Goal: Task Accomplishment & Management: Complete application form

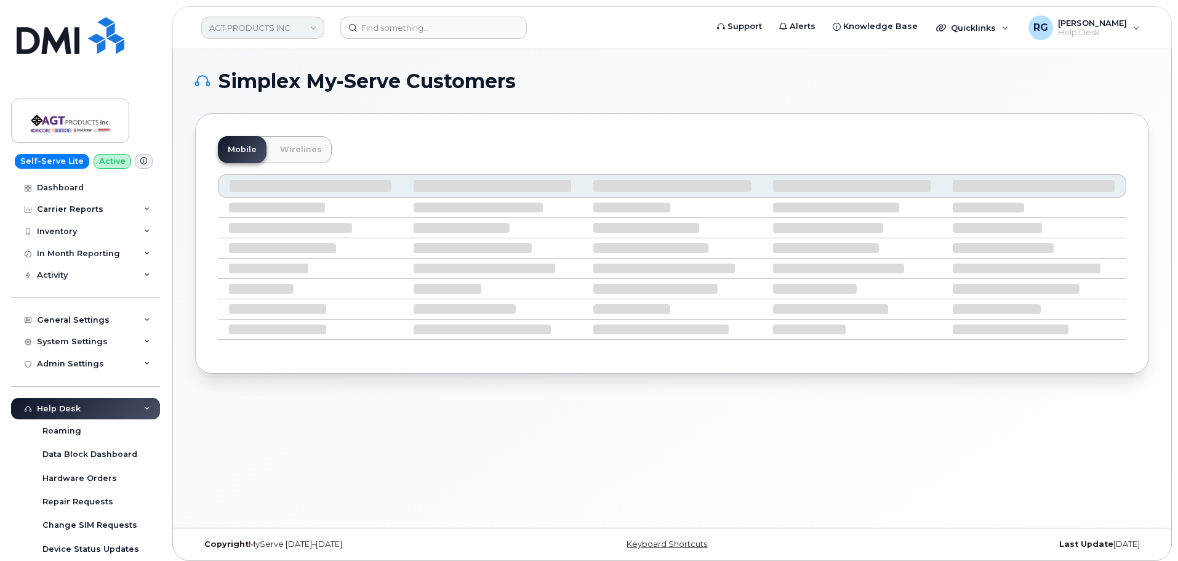
click at [284, 31] on link "AGT PRODUCTS INC" at bounding box center [262, 28] width 123 height 22
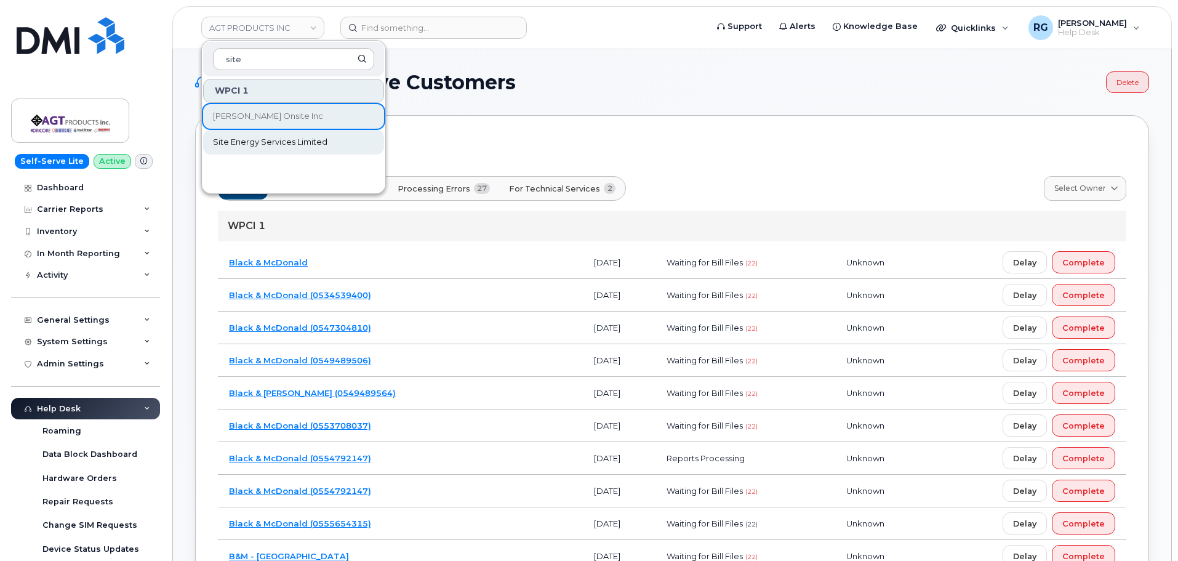
type input "site"
click at [269, 142] on span "Site Energy Services Limited" at bounding box center [270, 142] width 115 height 12
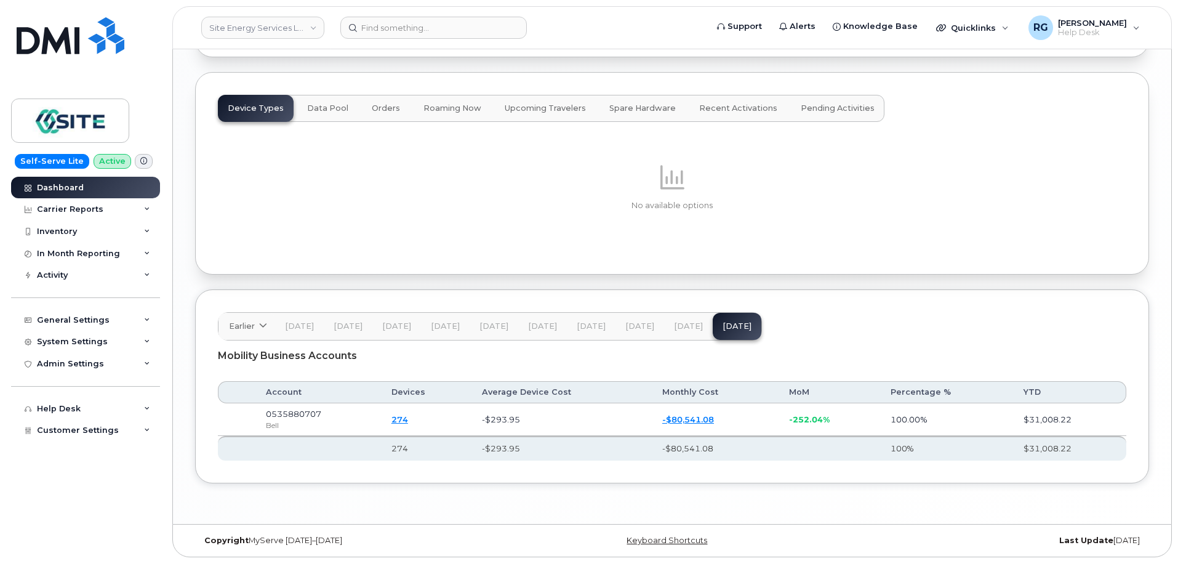
scroll to position [1533, 0]
click at [89, 210] on div "Carrier Reports" at bounding box center [70, 209] width 66 height 10
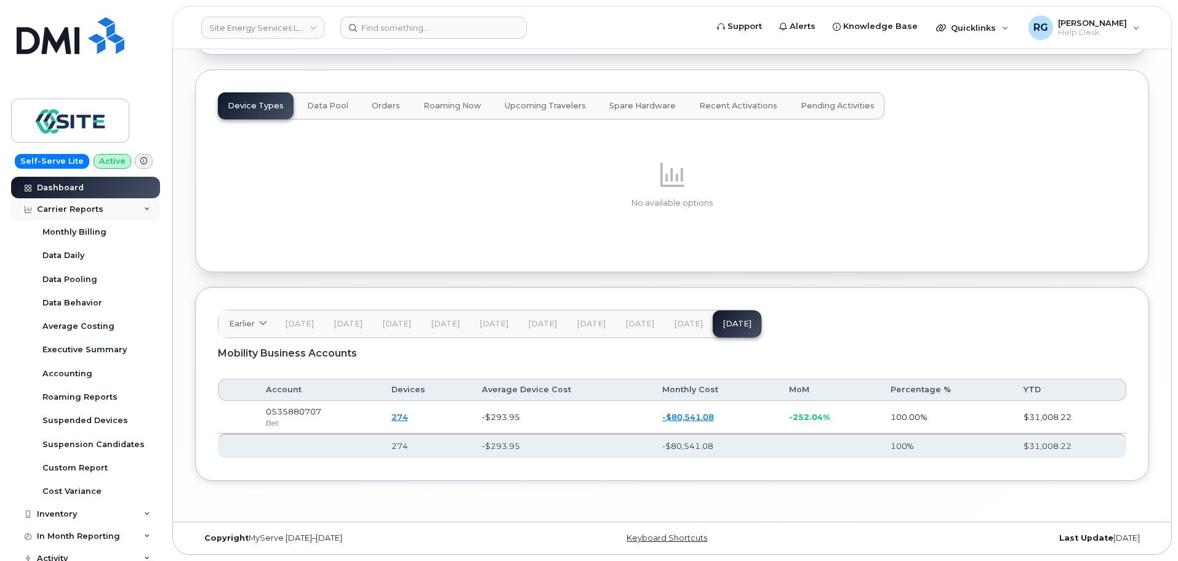
click at [89, 210] on div "Carrier Reports" at bounding box center [70, 209] width 66 height 10
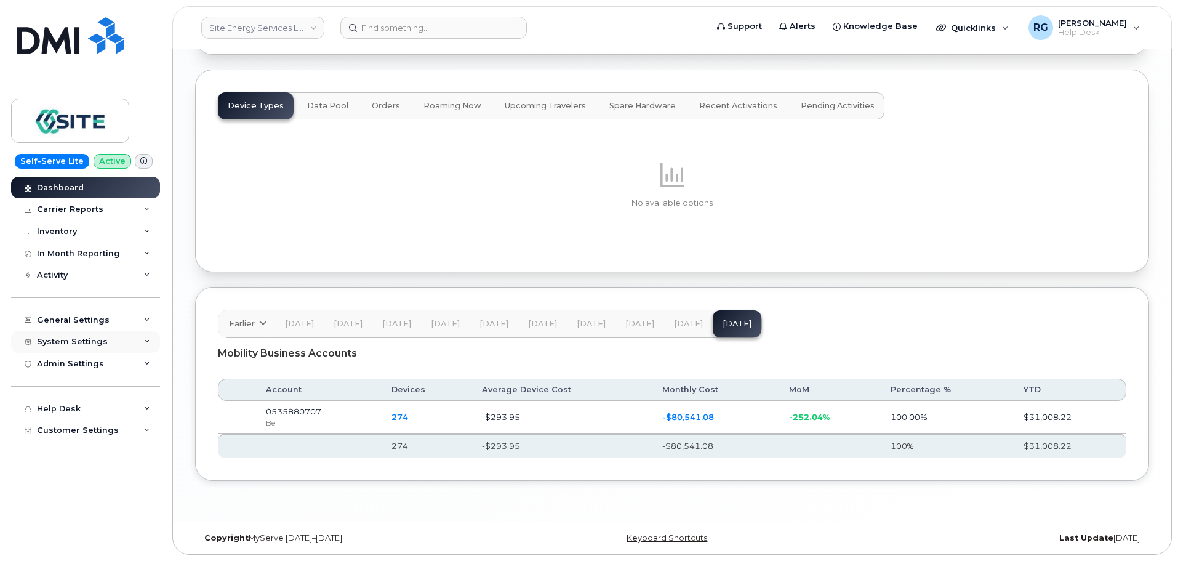
click at [70, 343] on div "System Settings" at bounding box center [72, 342] width 71 height 10
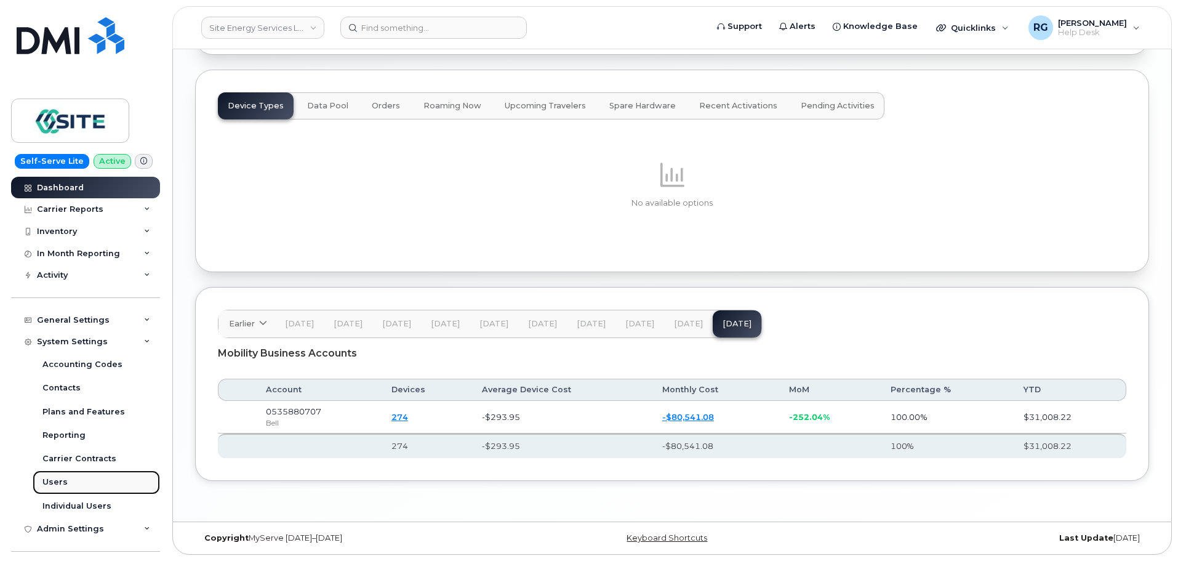
click at [69, 478] on link "Users" at bounding box center [96, 481] width 127 height 23
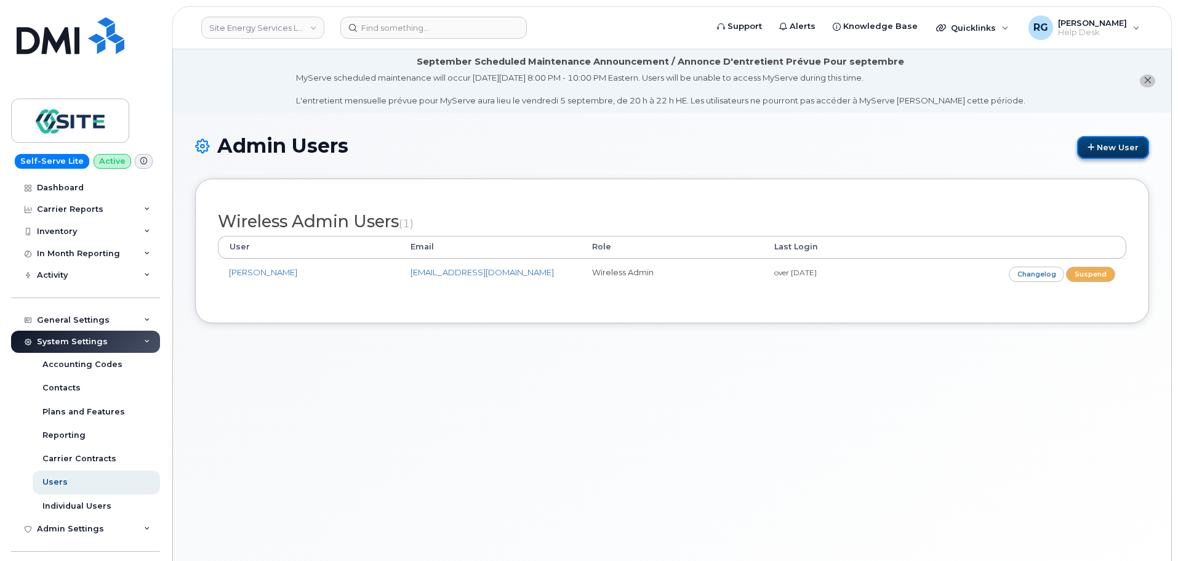
click at [1088, 147] on icon at bounding box center [1091, 147] width 7 height 8
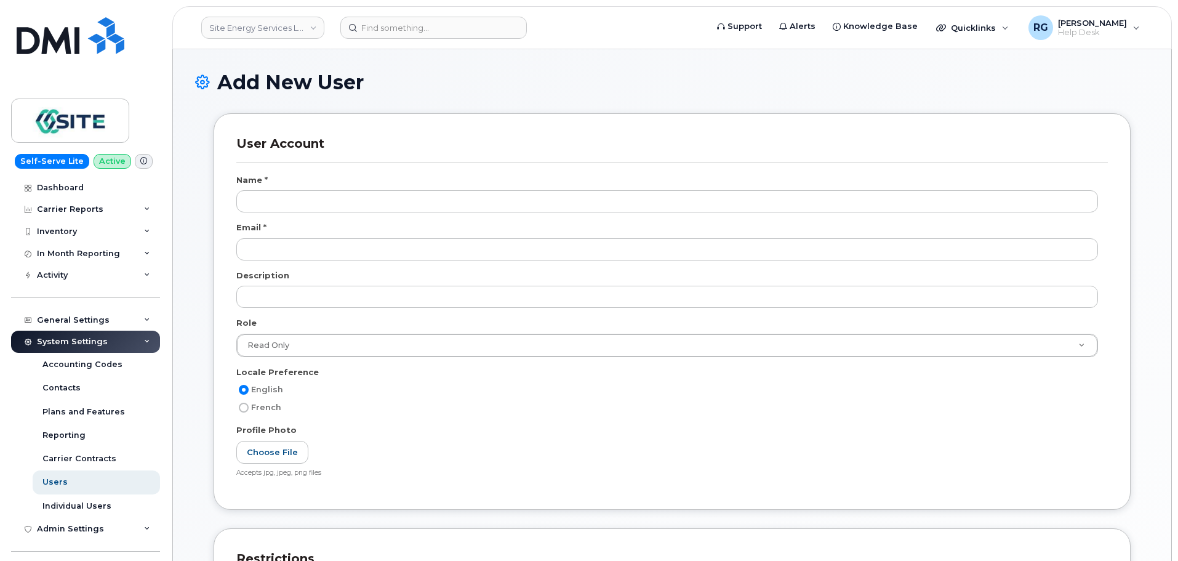
select select
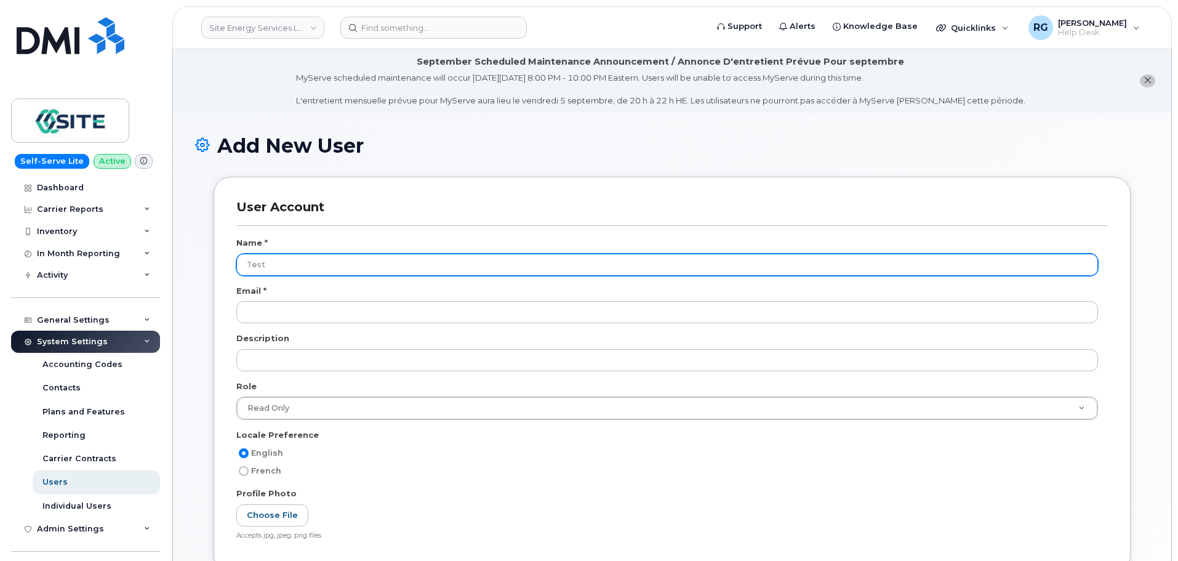
type input "Test"
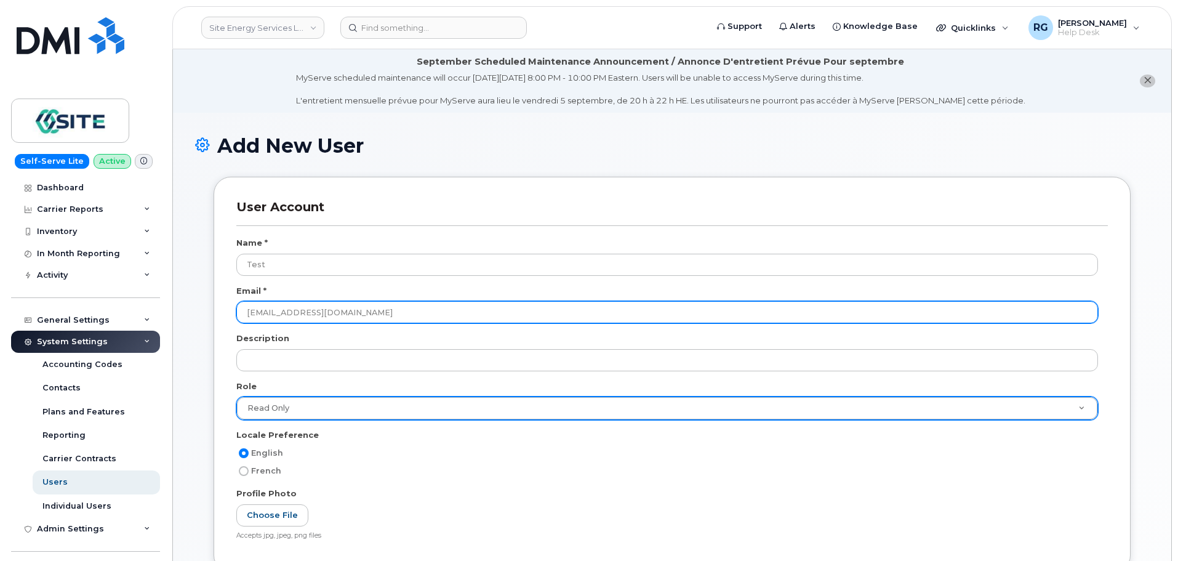
type input "sales@wpci.com"
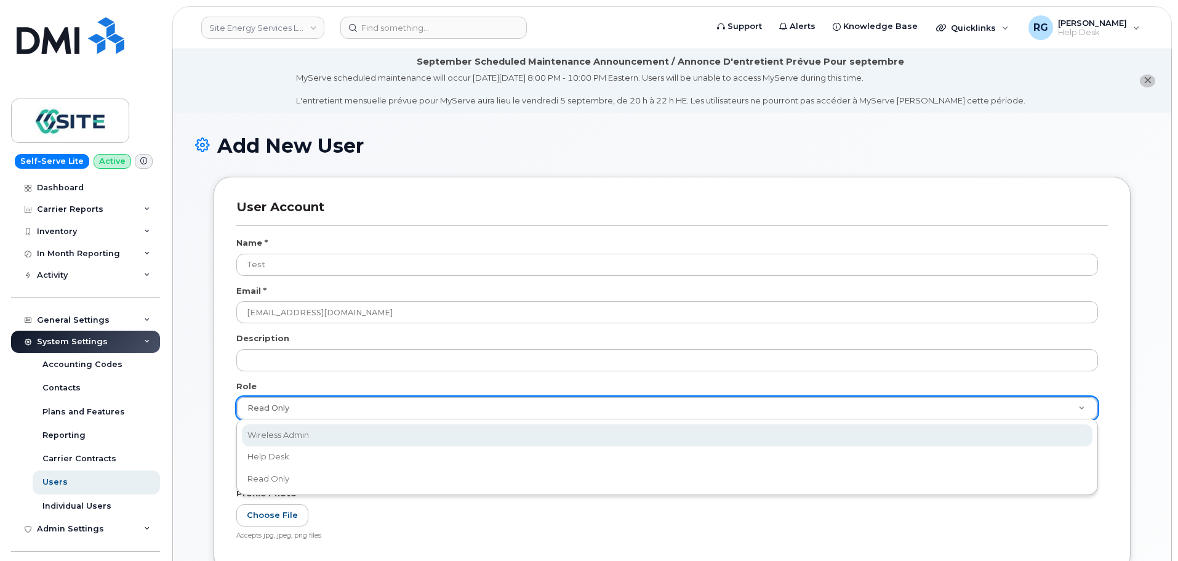
select select "wireless_admin"
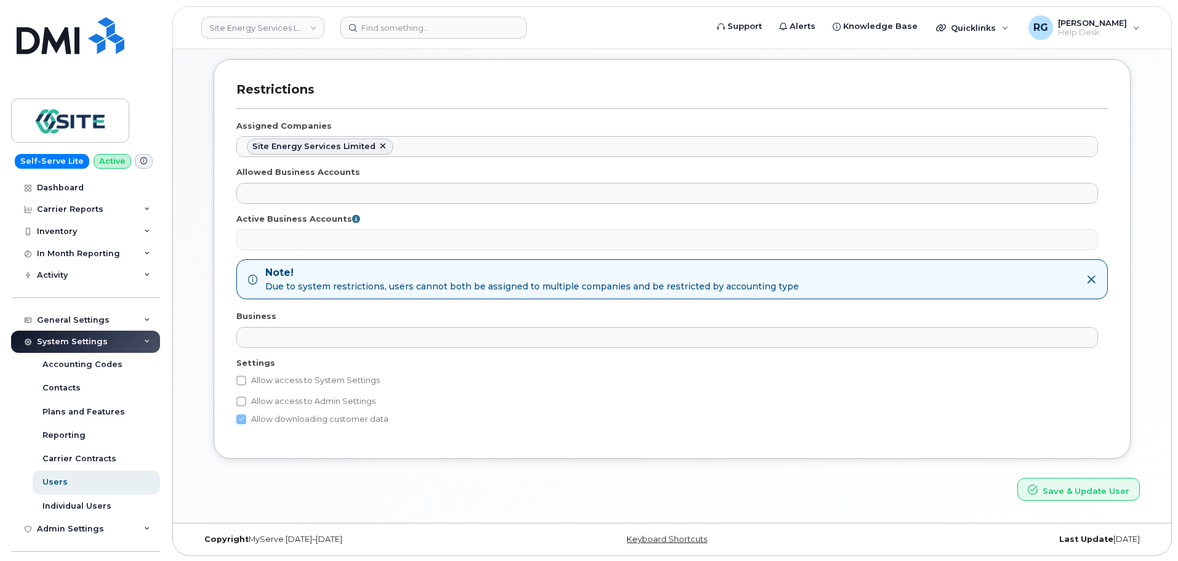
scroll to position [533, 0]
click at [239, 376] on input "Allow access to System Settings" at bounding box center [241, 379] width 10 height 10
checkbox input "true"
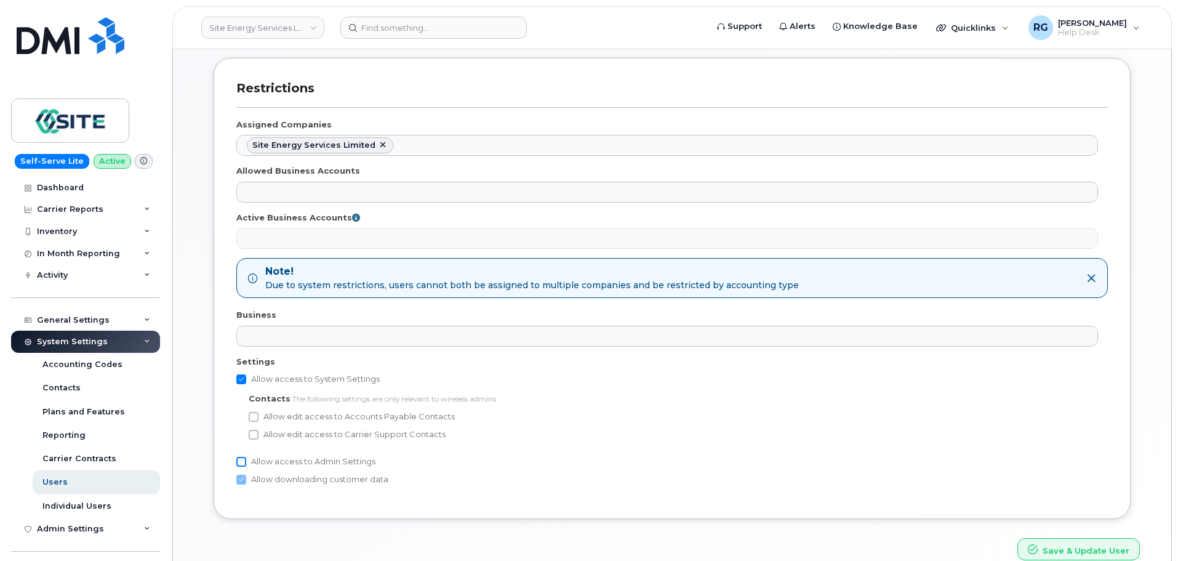
click at [243, 457] on input "Allow access to Admin Settings" at bounding box center [241, 462] width 10 height 10
checkbox input "true"
click at [252, 421] on input "Allow edit access to Accounts Payable Contacts" at bounding box center [254, 417] width 10 height 10
checkbox input "true"
click at [253, 434] on input "Allow edit access to Carrier Support Contacts" at bounding box center [254, 435] width 10 height 10
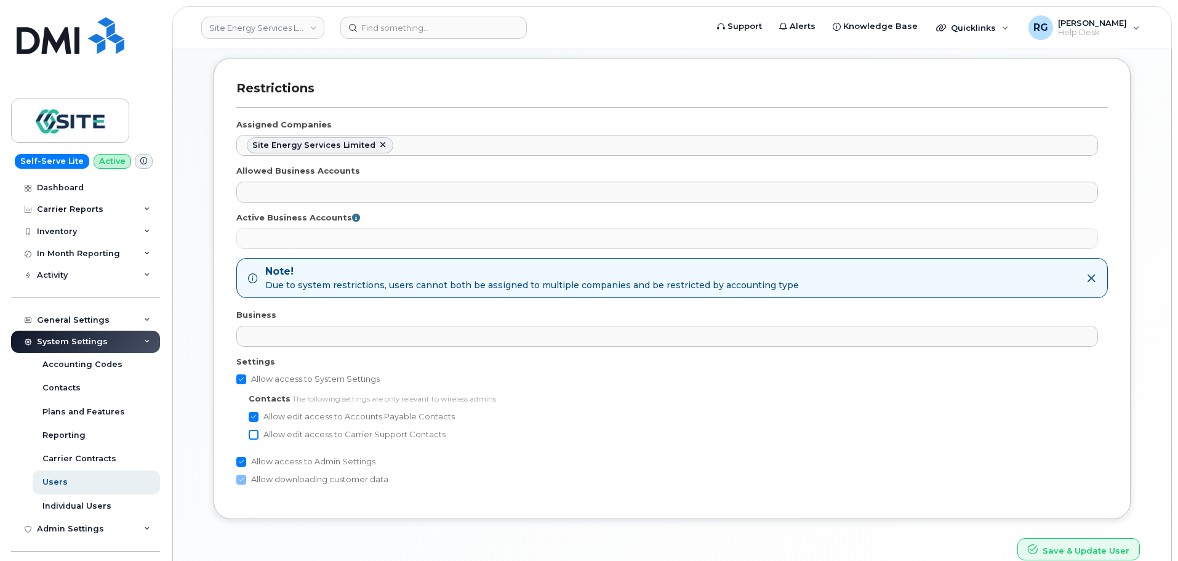
checkbox input "true"
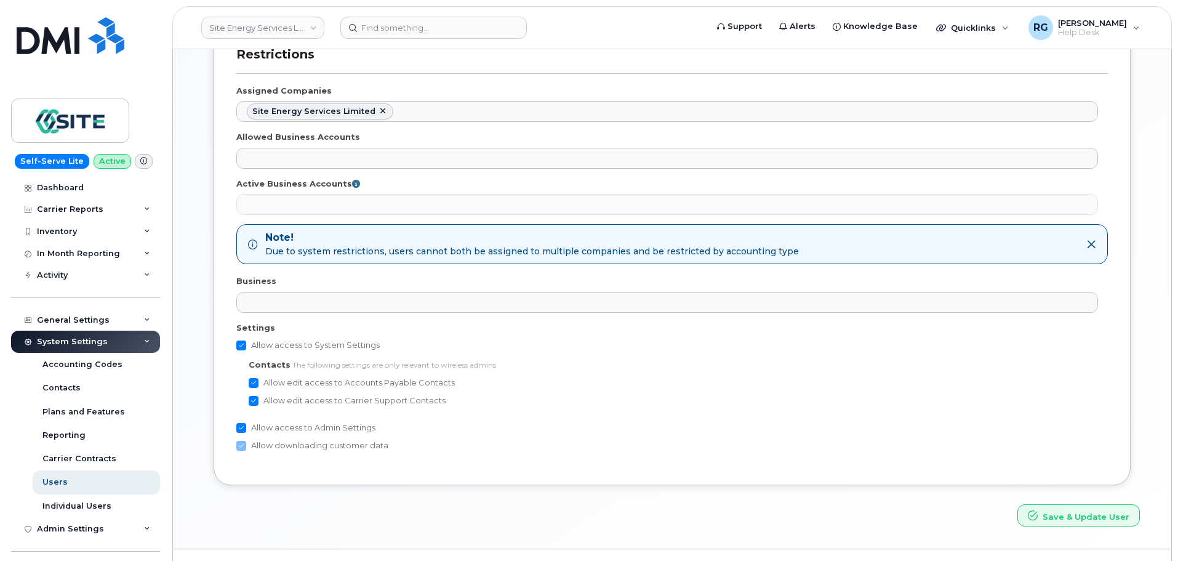
scroll to position [594, 0]
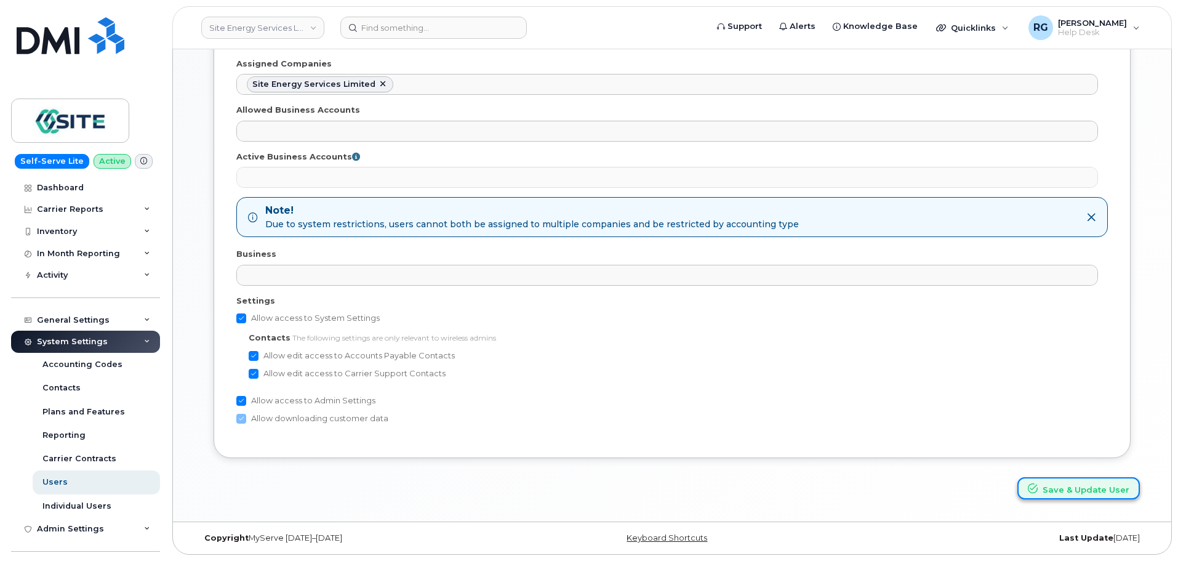
click at [1051, 489] on button "Save & Update User" at bounding box center [1079, 488] width 123 height 23
